Goal: Task Accomplishment & Management: Manage account settings

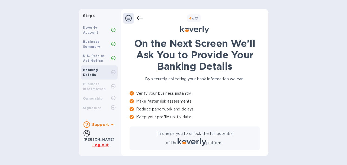
click at [139, 16] on icon at bounding box center [140, 18] width 7 height 7
click at [139, 17] on icon at bounding box center [140, 18] width 7 height 7
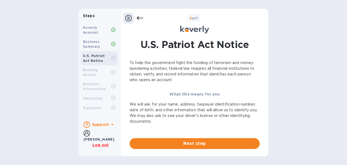
click at [101, 145] on u "Log out" at bounding box center [101, 145] width 16 height 4
